Goal: Complete application form: Complete application form

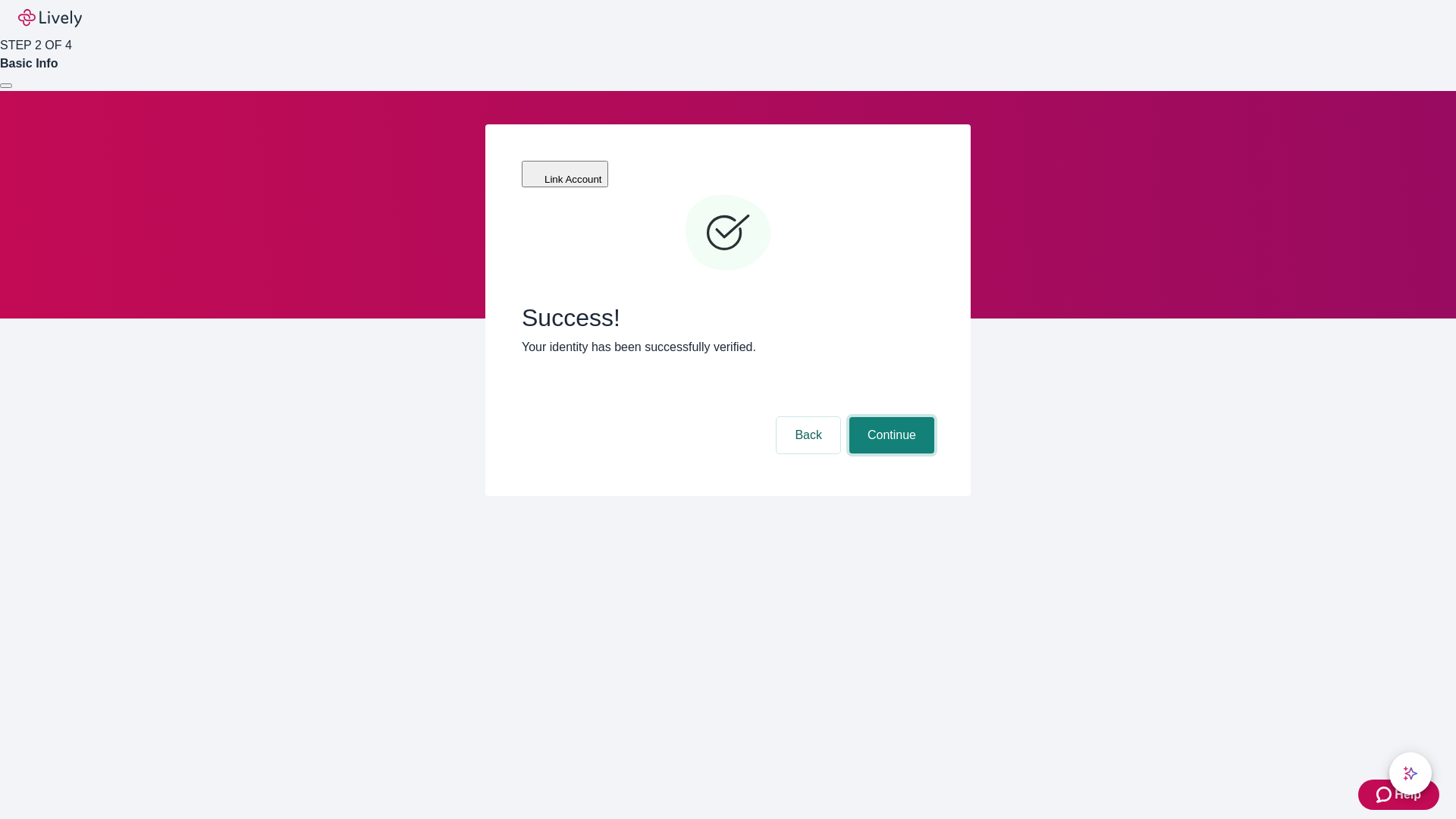
click at [889, 417] on button "Continue" at bounding box center [891, 435] width 85 height 37
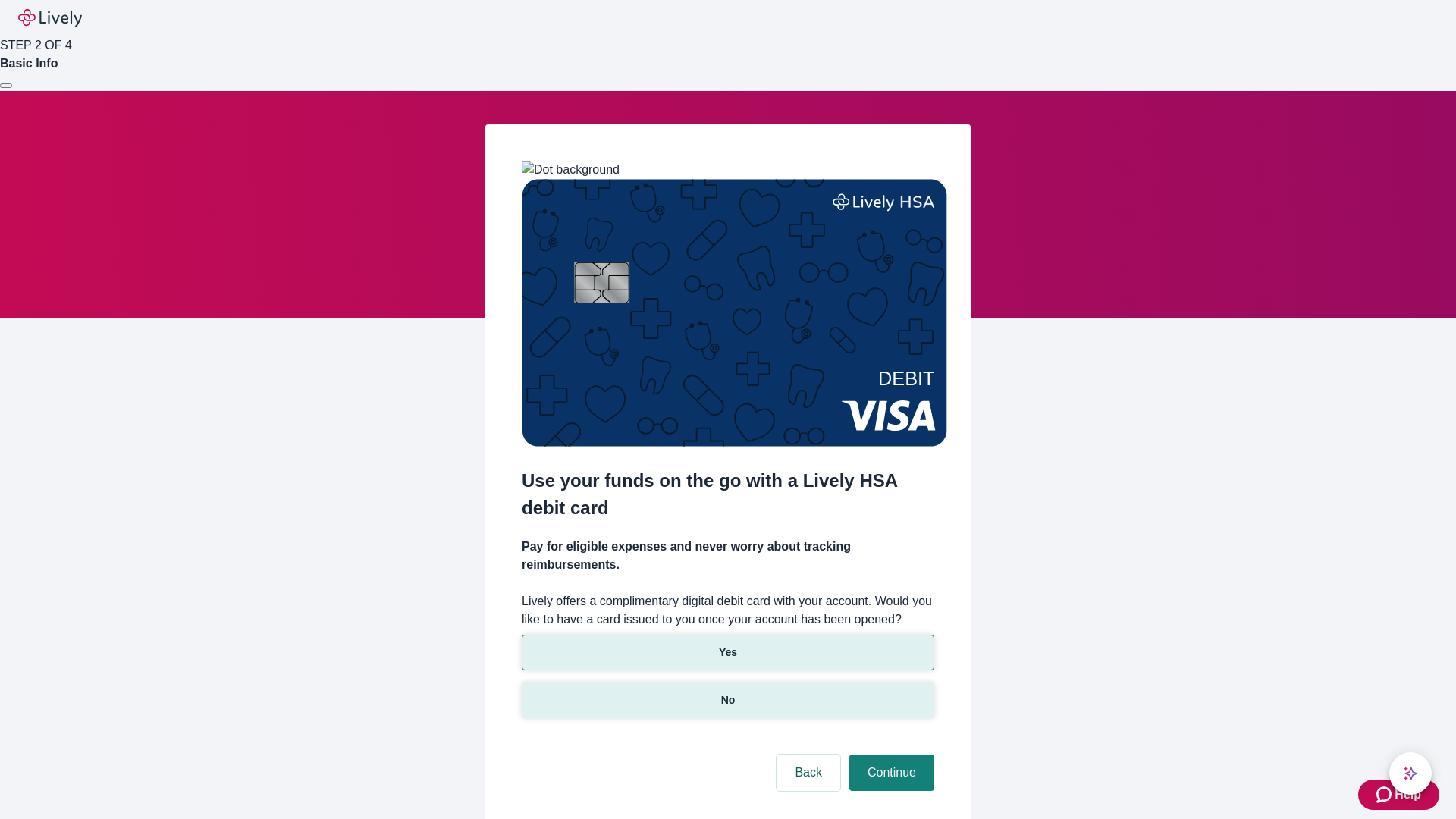
click at [727, 693] on p "No" at bounding box center [728, 700] width 15 height 16
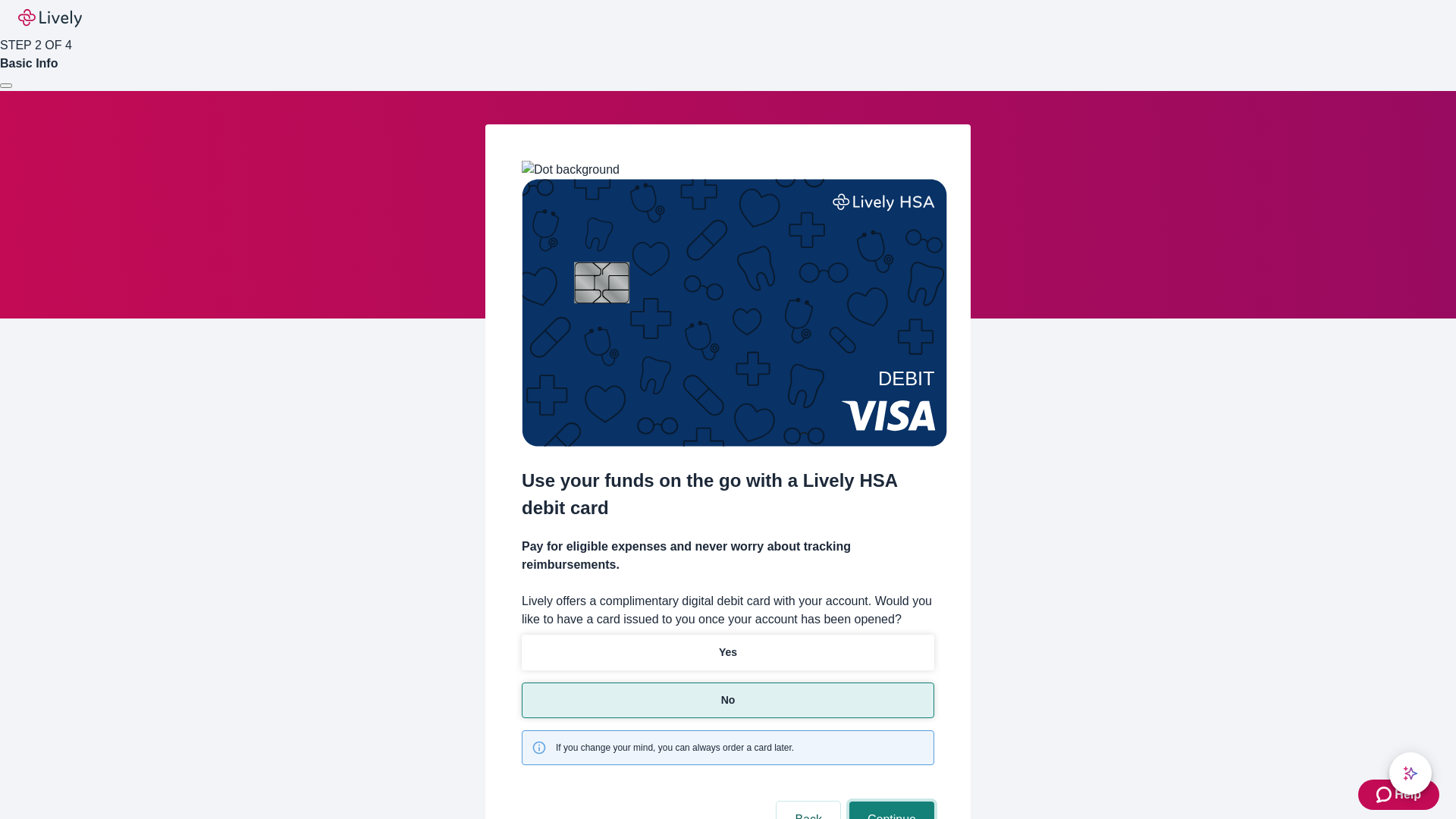
click at [889, 801] on button "Continue" at bounding box center [891, 819] width 85 height 37
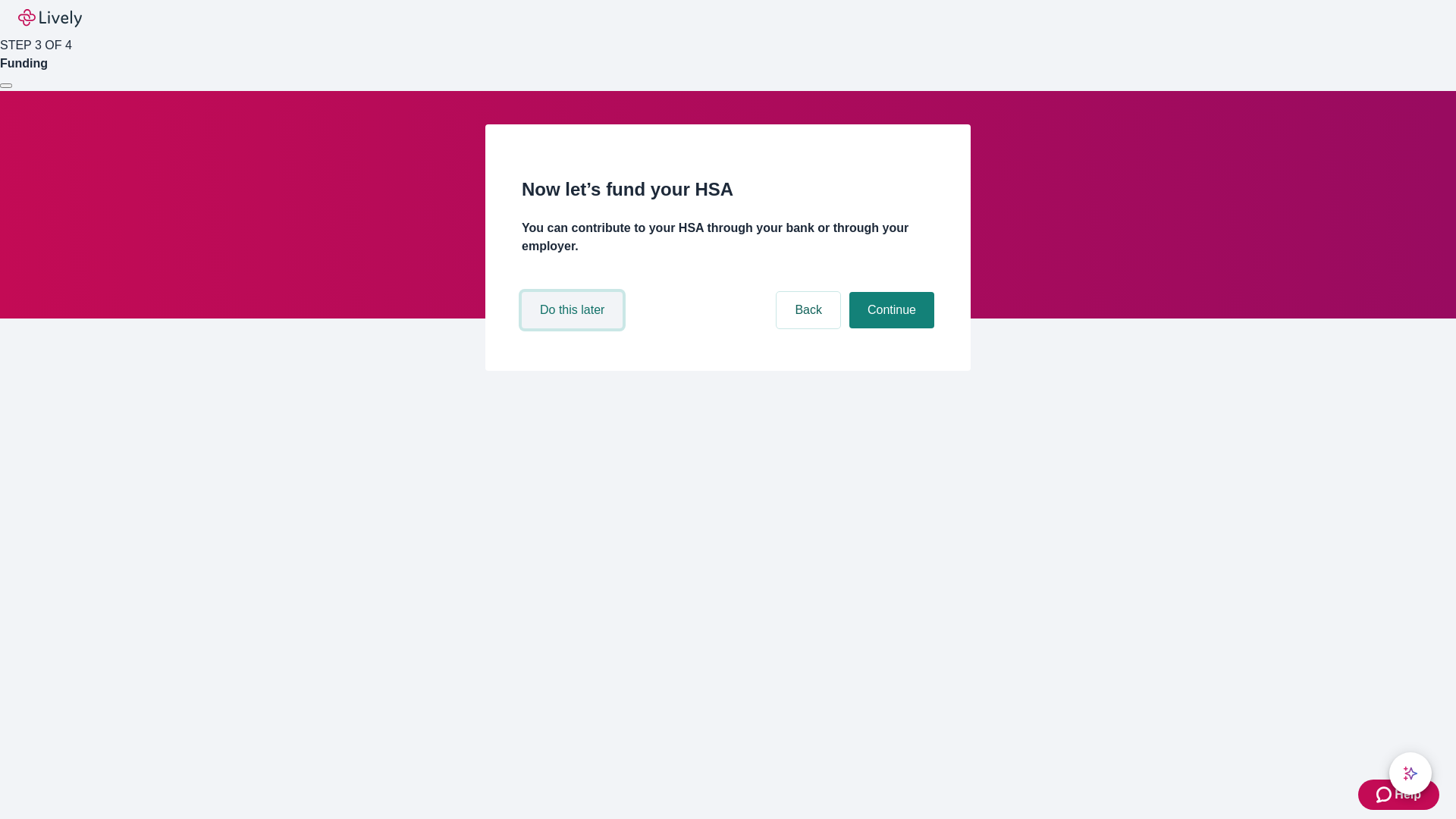
click at [574, 328] on button "Do this later" at bounding box center [572, 310] width 101 height 37
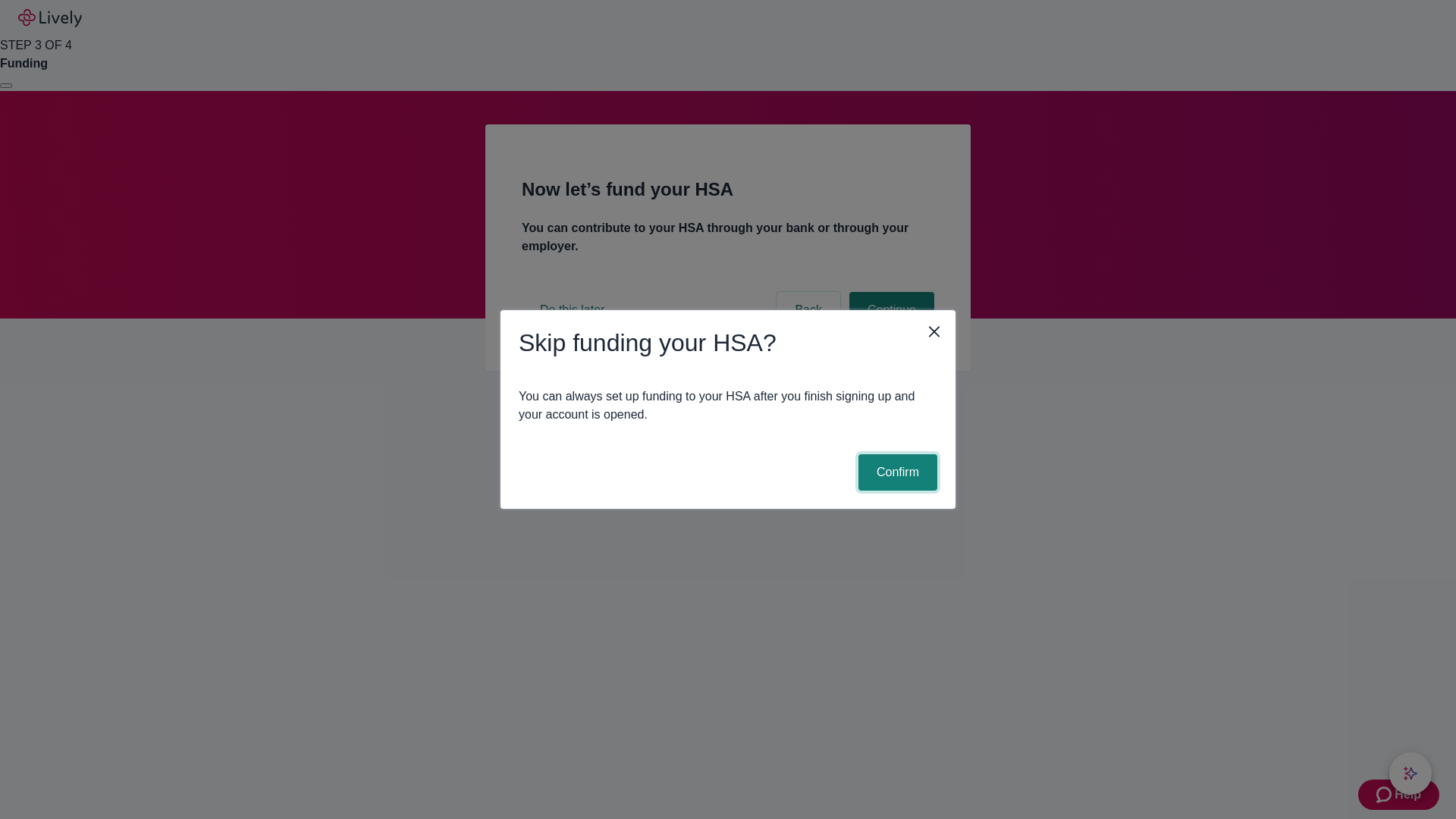
click at [896, 472] on button "Confirm" at bounding box center [898, 472] width 79 height 37
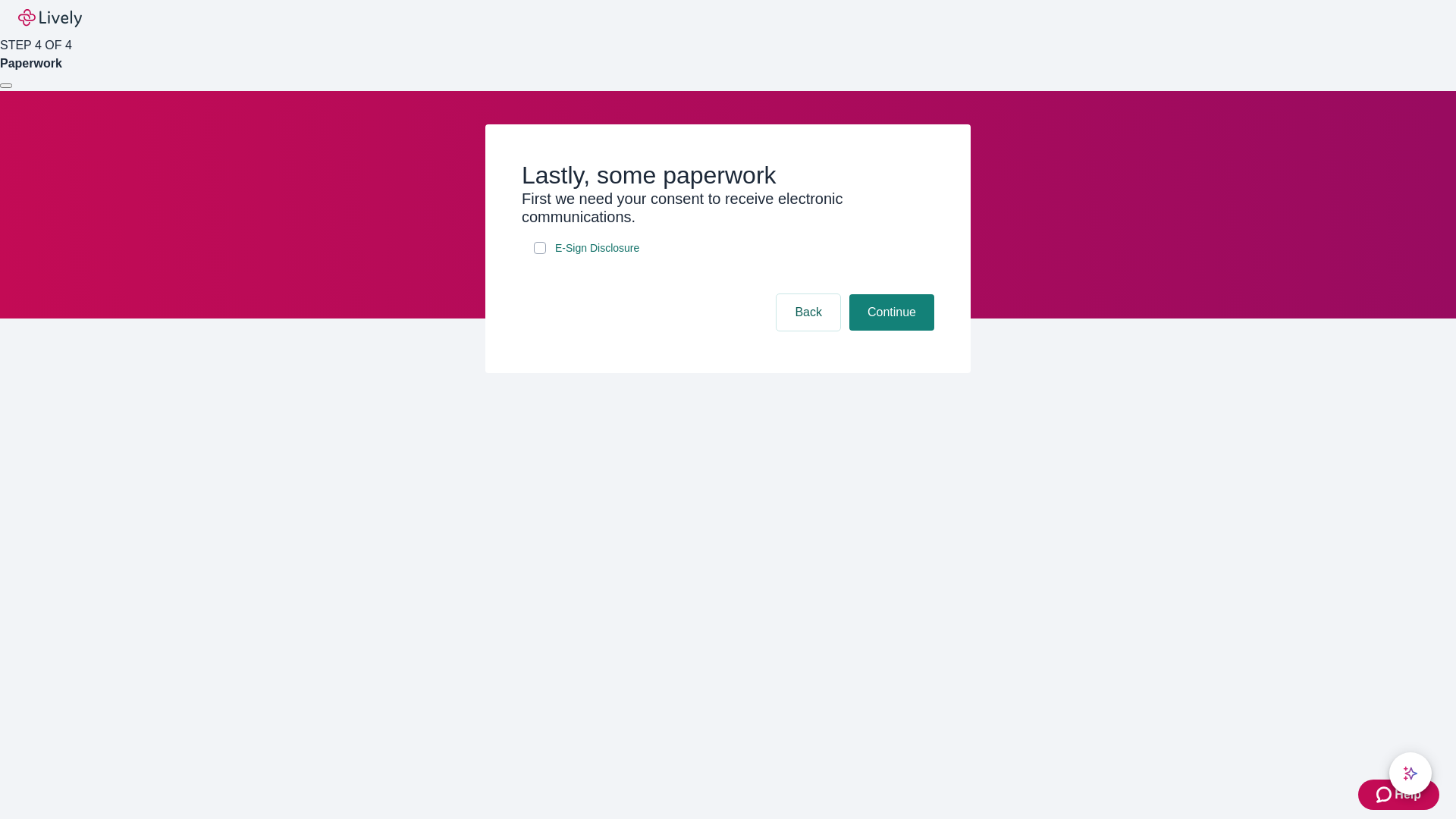
click at [540, 254] on input "E-Sign Disclosure" at bounding box center [540, 248] width 12 height 12
checkbox input "true"
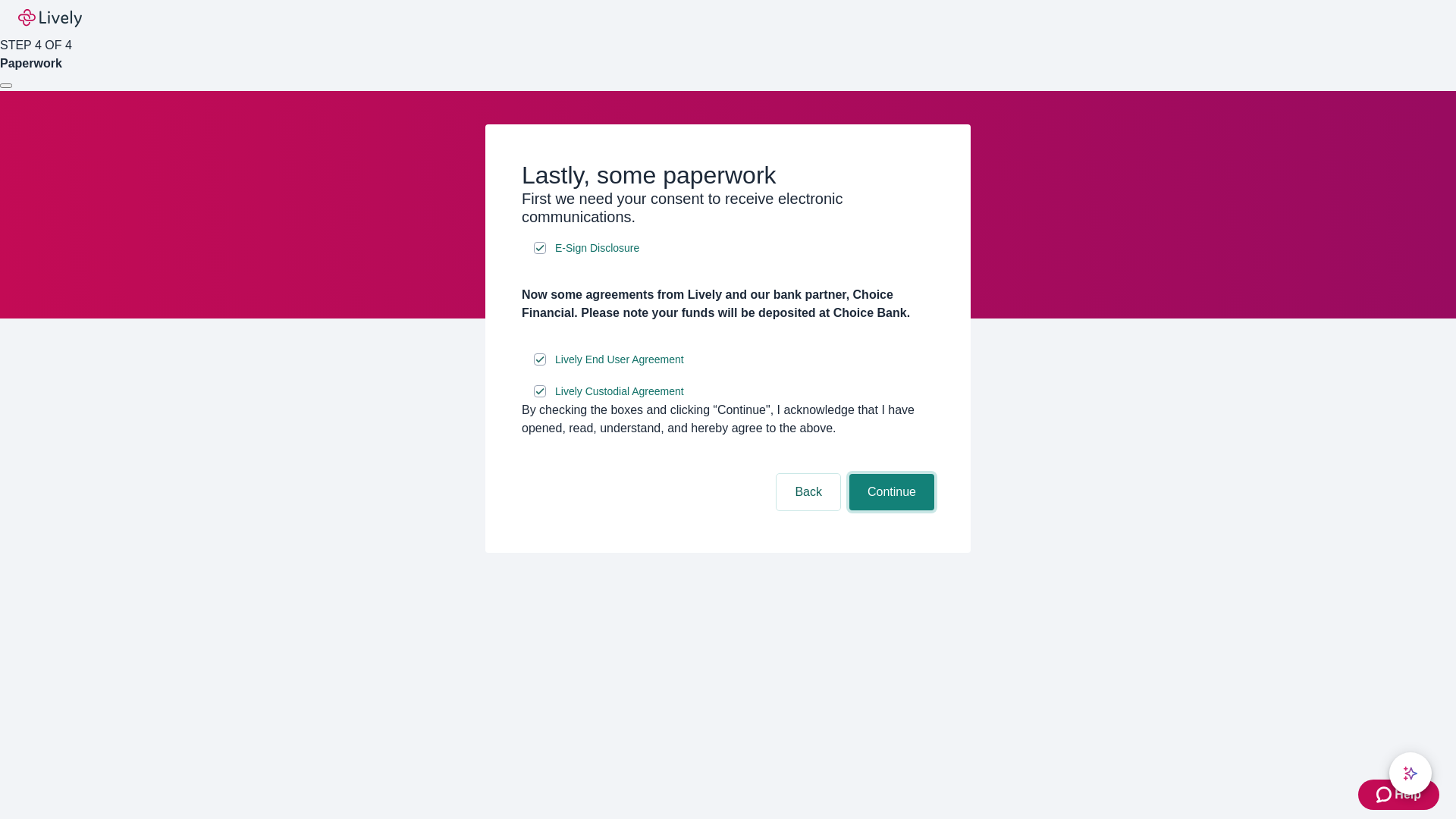
click at [889, 511] on button "Continue" at bounding box center [891, 492] width 85 height 37
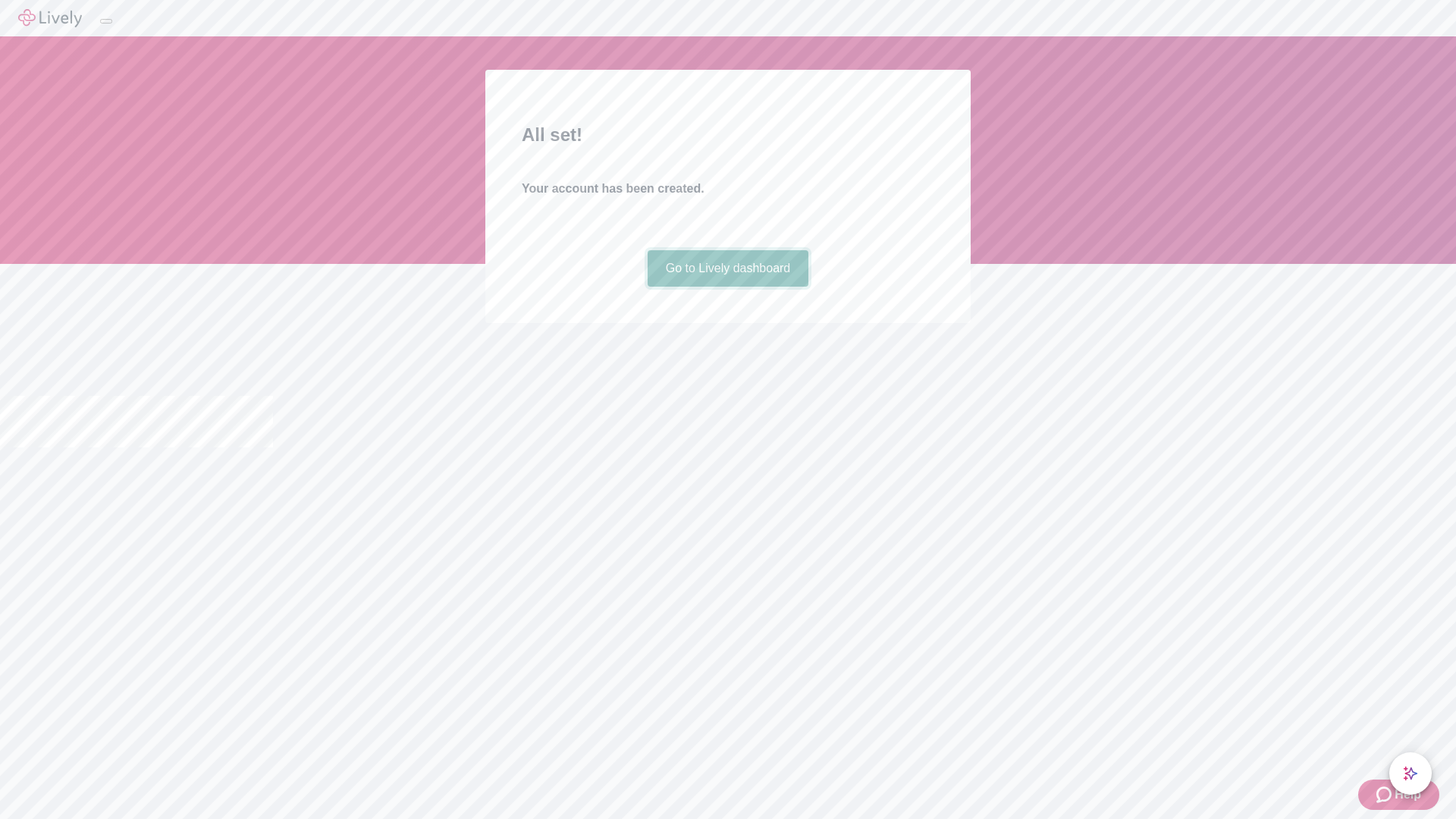
click at [727, 287] on link "Go to Lively dashboard" at bounding box center [728, 268] width 161 height 37
